Goal: Check status: Check status

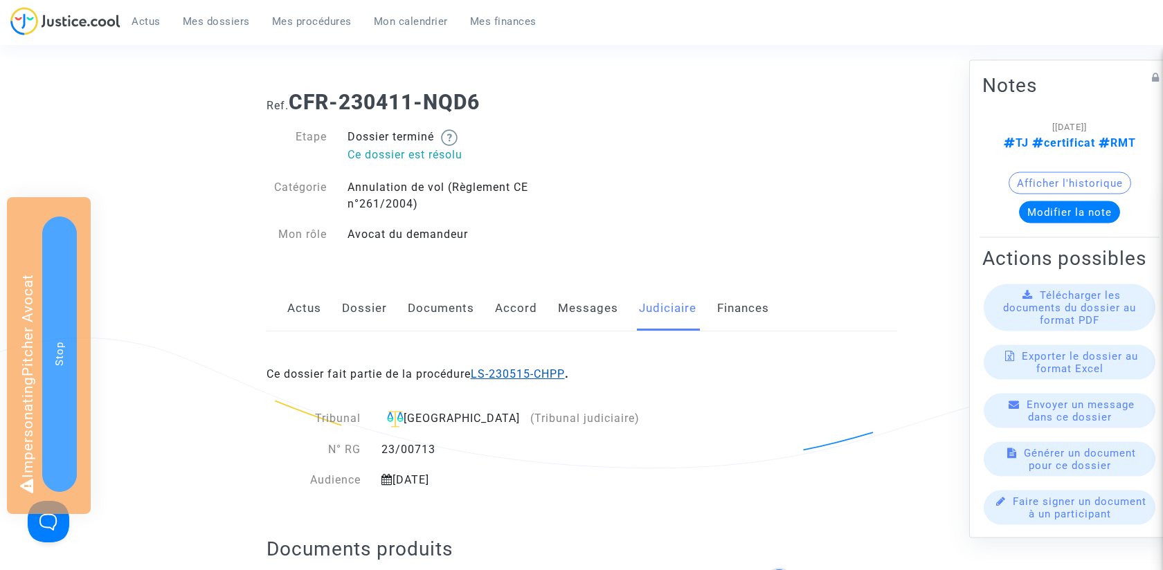
click at [543, 375] on link "LS-230515-CHPP" at bounding box center [518, 373] width 94 height 13
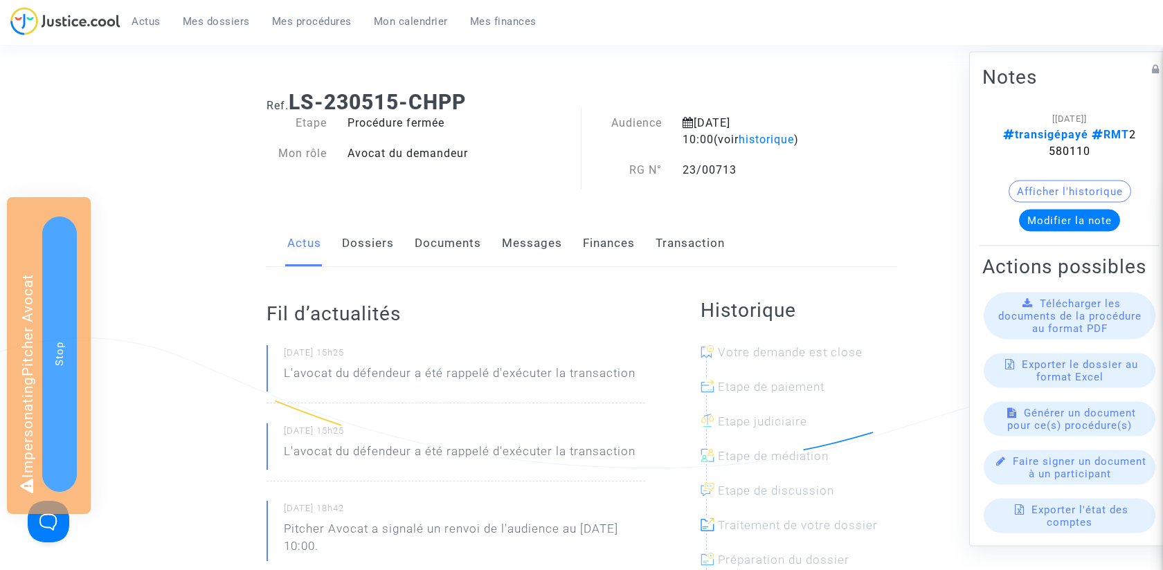
click at [680, 240] on link "Transaction" at bounding box center [689, 244] width 69 height 46
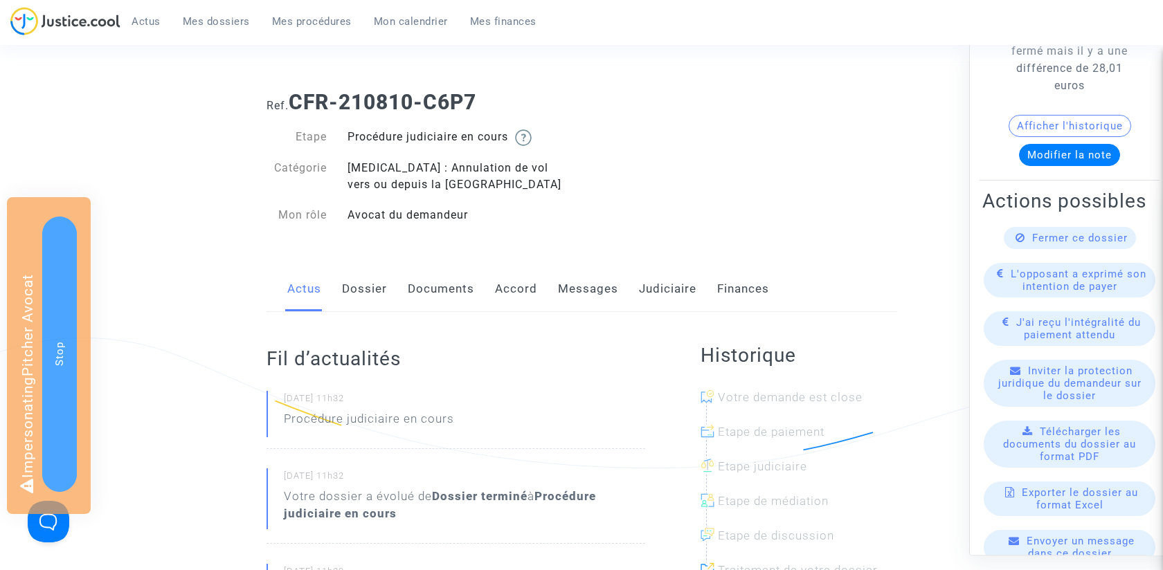
scroll to position [192, 0]
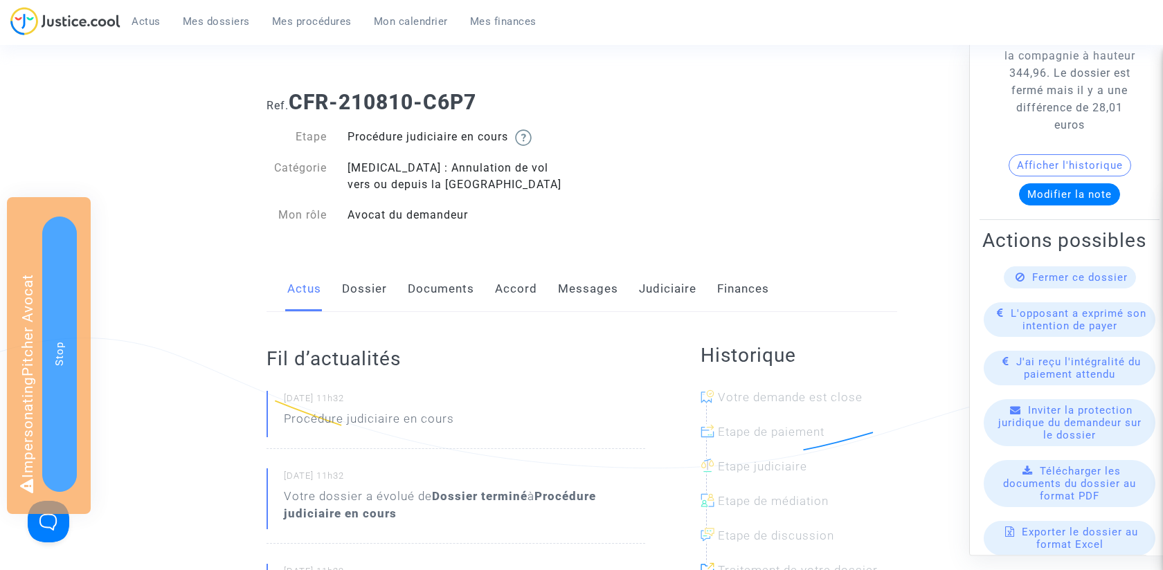
click at [363, 301] on link "Dossier" at bounding box center [364, 289] width 45 height 46
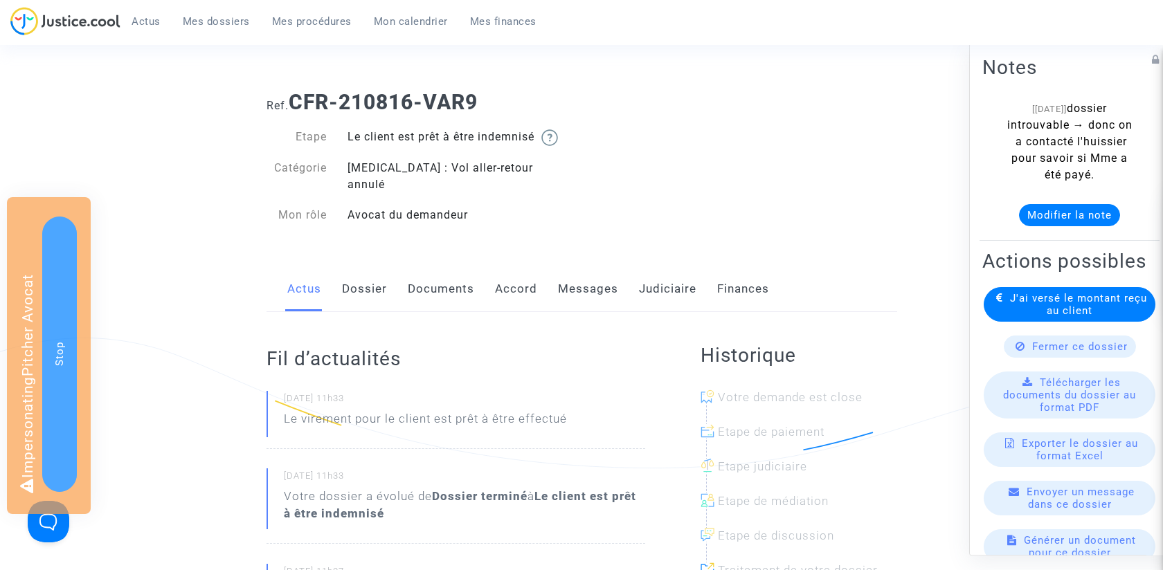
click at [360, 266] on link "Dossier" at bounding box center [364, 289] width 45 height 46
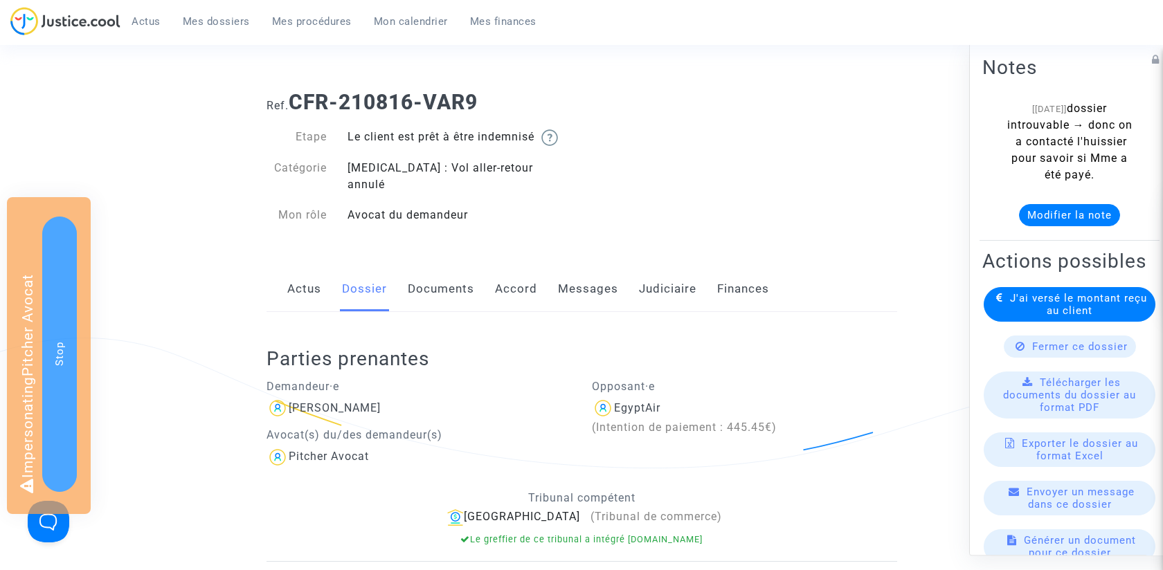
scroll to position [47, 0]
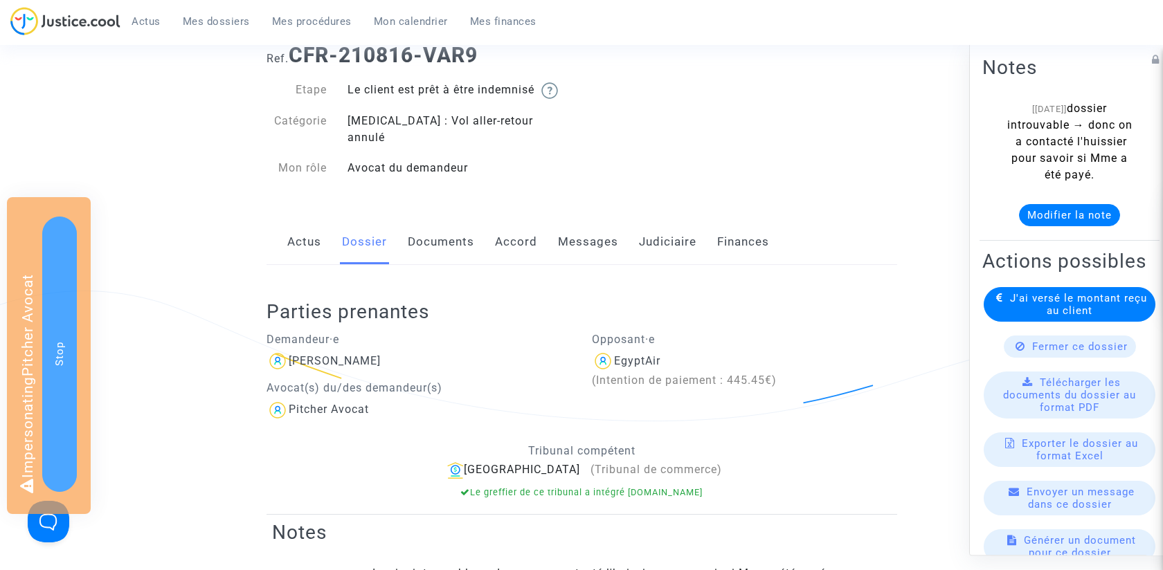
click at [432, 230] on link "Documents" at bounding box center [441, 242] width 66 height 46
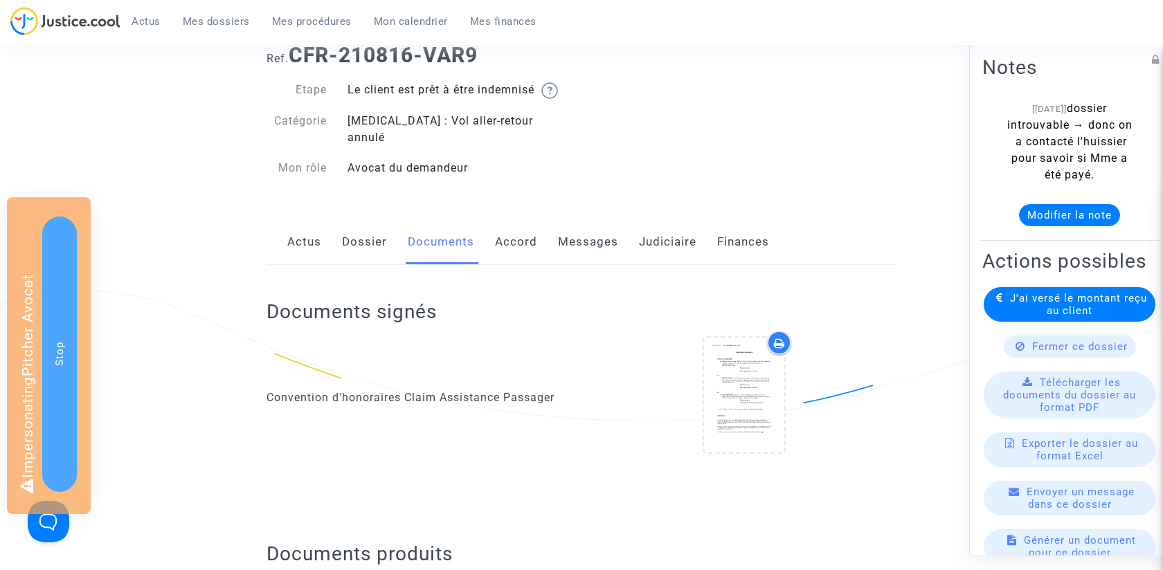
click at [377, 222] on link "Dossier" at bounding box center [364, 242] width 45 height 46
